Goal: Find specific page/section: Find specific page/section

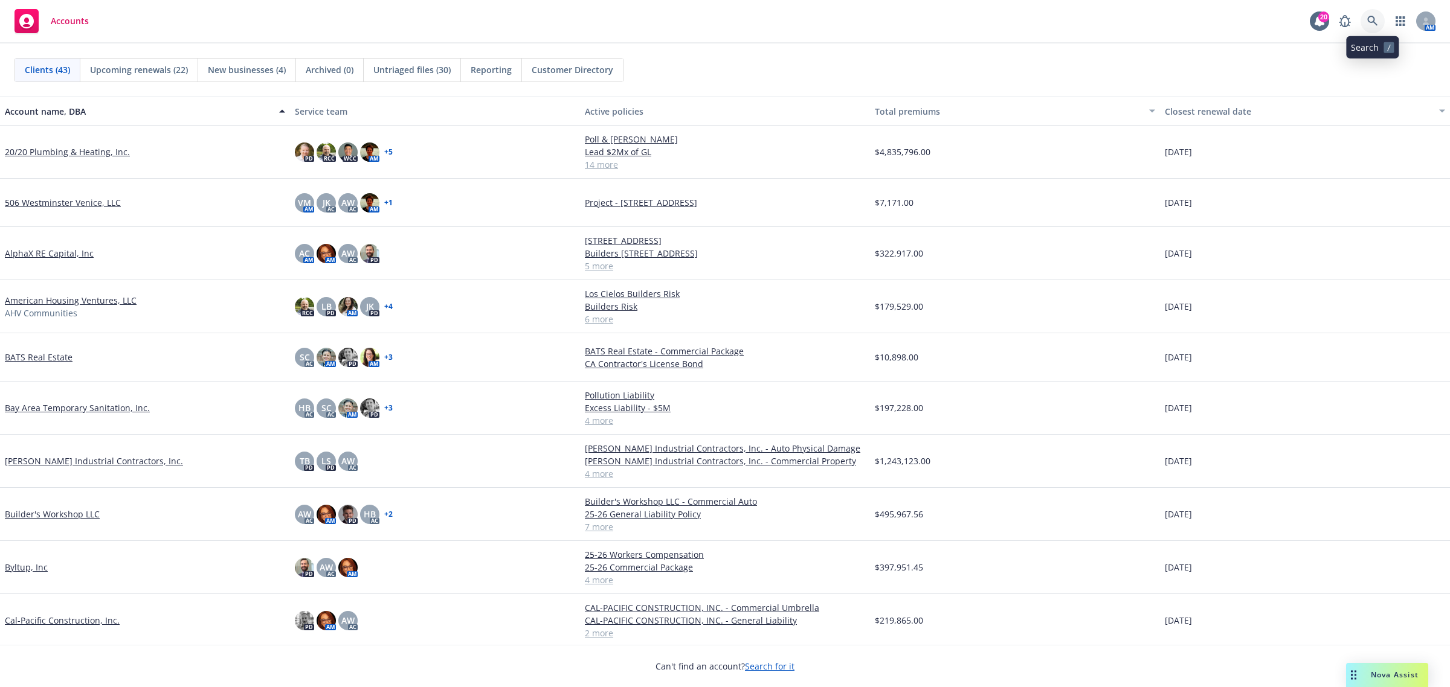
click at [1374, 29] on link at bounding box center [1372, 21] width 24 height 24
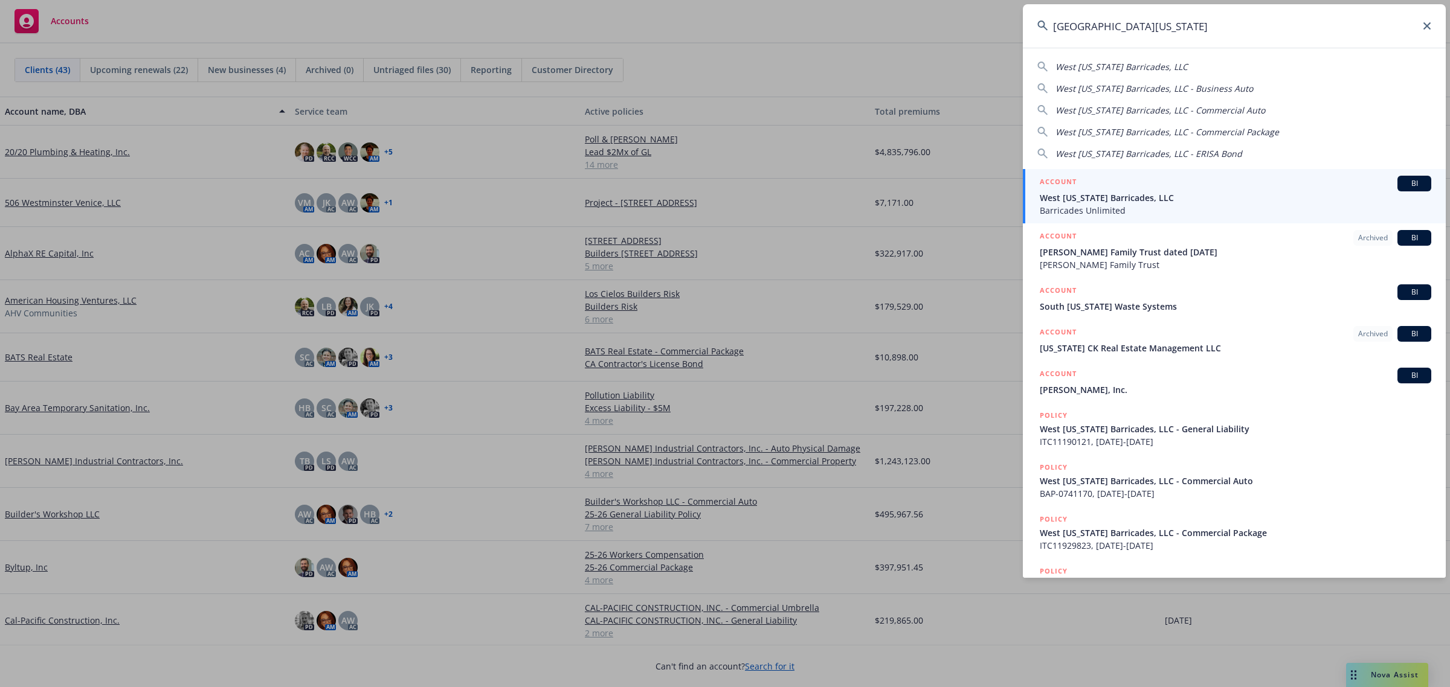
click at [1136, 63] on span "West [US_STATE] Barricades, LLC" at bounding box center [1121, 66] width 132 height 11
type input "West [US_STATE] Barricades, LLC"
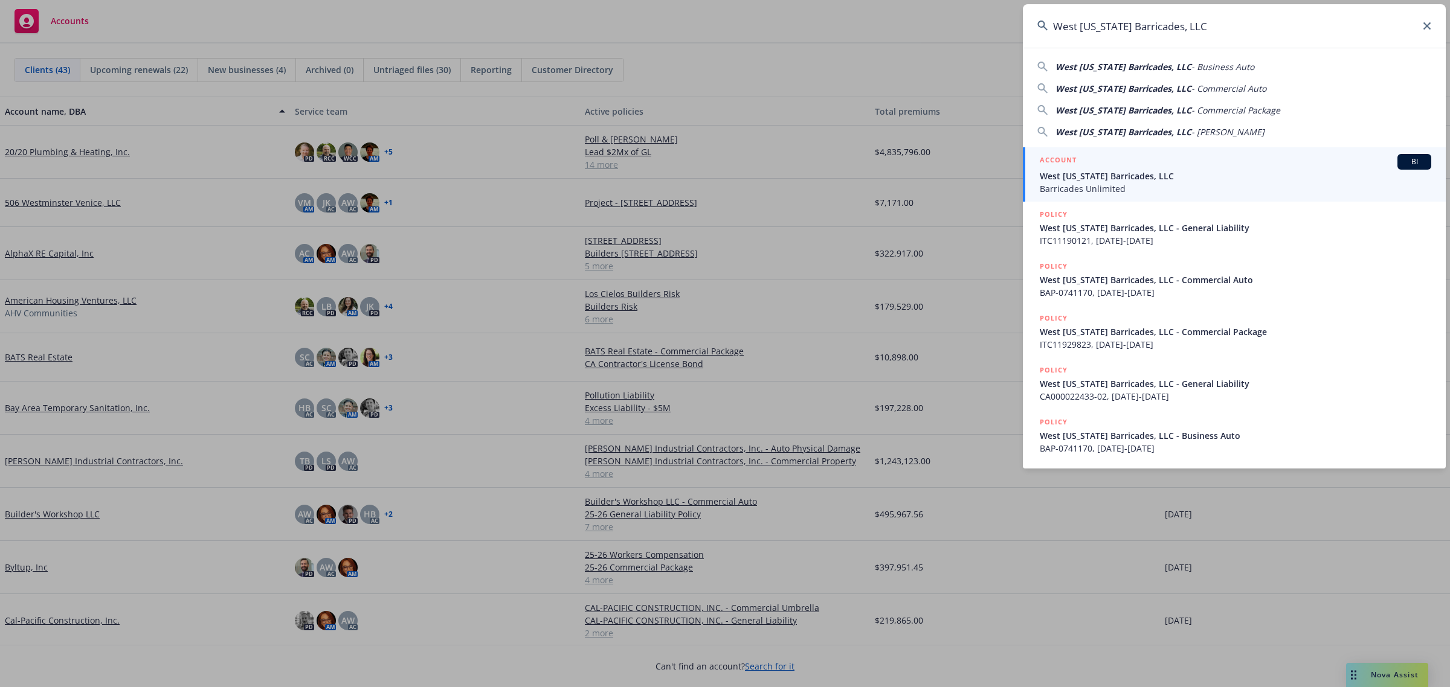
click at [1097, 161] on div "ACCOUNT BI" at bounding box center [1235, 162] width 391 height 16
